Goal: Check status: Check status

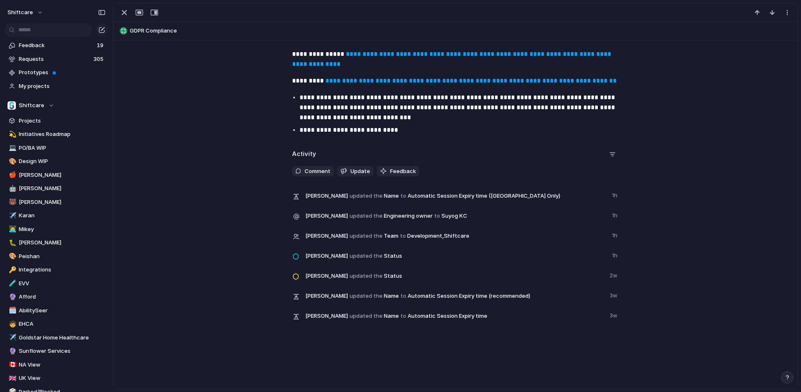
scroll to position [310, 0]
